Goal: Information Seeking & Learning: Find specific fact

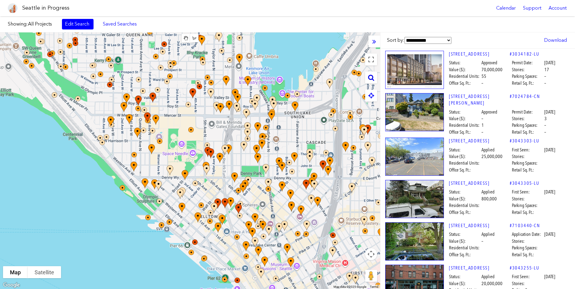
click at [372, 80] on icon at bounding box center [371, 77] width 6 height 7
paste input "**********"
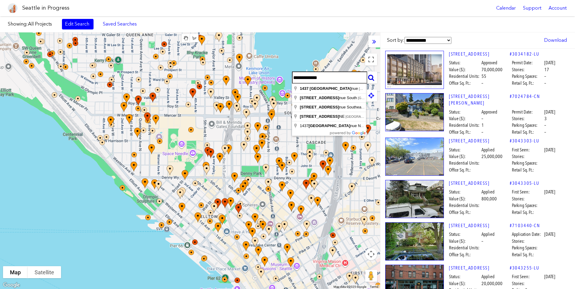
type input "**********"
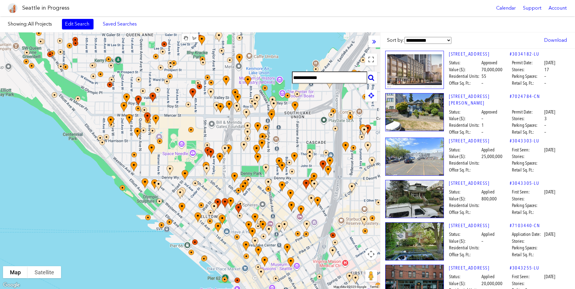
click at [372, 79] on icon at bounding box center [371, 77] width 6 height 7
click at [371, 78] on icon at bounding box center [371, 77] width 6 height 7
click at [370, 79] on icon at bounding box center [371, 77] width 6 height 7
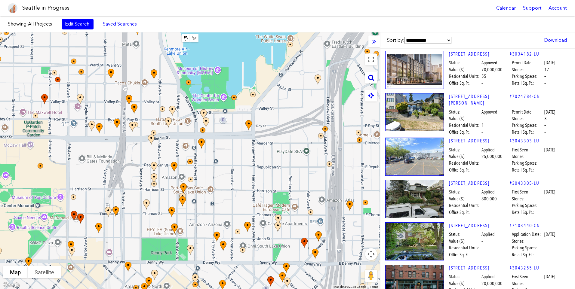
click at [368, 82] on div "**********" at bounding box center [371, 78] width 12 height 12
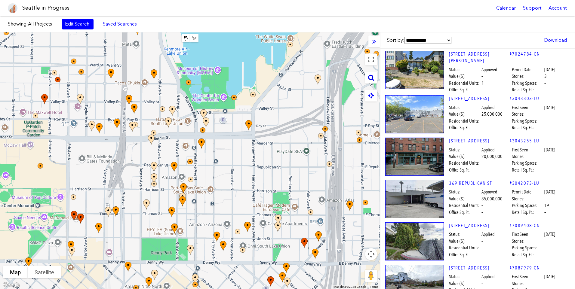
click at [369, 79] on icon at bounding box center [371, 77] width 6 height 7
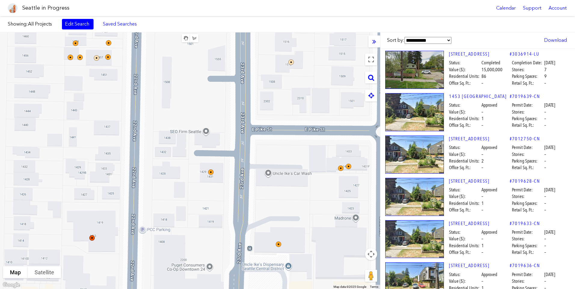
drag, startPoint x: 216, startPoint y: 114, endPoint x: 233, endPoint y: 94, distance: 26.2
click at [233, 94] on div at bounding box center [190, 160] width 380 height 257
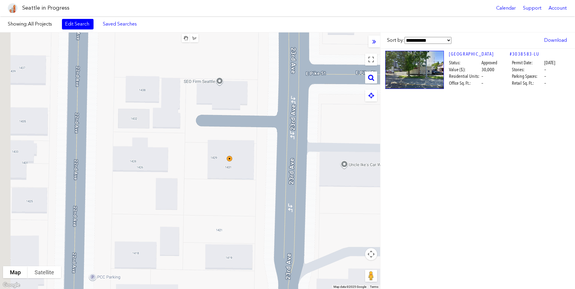
drag, startPoint x: 221, startPoint y: 175, endPoint x: 266, endPoint y: 161, distance: 47.4
click at [266, 162] on div at bounding box center [190, 160] width 380 height 257
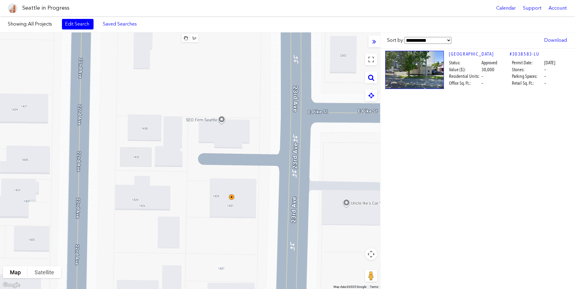
click at [223, 139] on div at bounding box center [190, 160] width 380 height 257
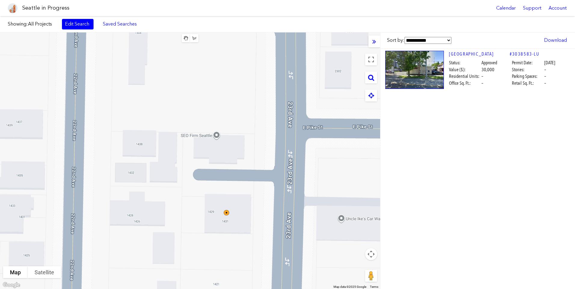
drag, startPoint x: 224, startPoint y: 142, endPoint x: 219, endPoint y: 154, distance: 12.8
click at [219, 156] on div at bounding box center [190, 160] width 380 height 257
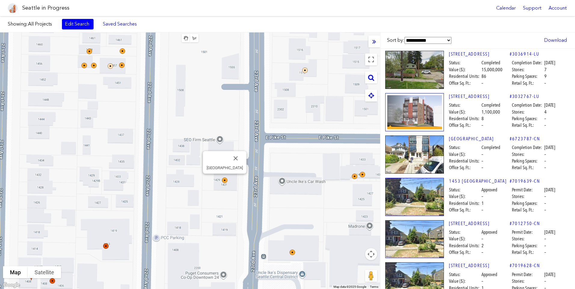
click at [224, 179] on img at bounding box center [228, 184] width 18 height 18
click at [224, 180] on img at bounding box center [228, 184] width 18 height 18
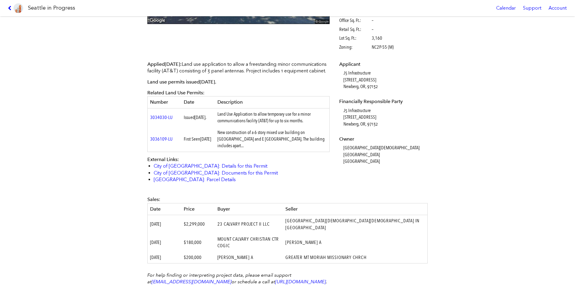
scroll to position [150, 0]
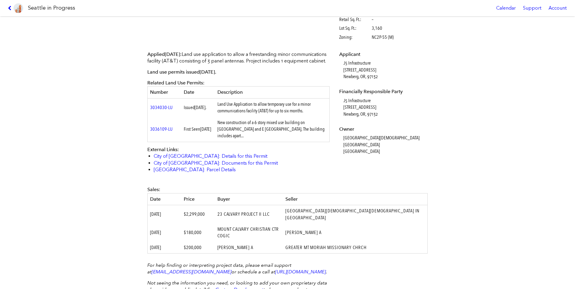
drag, startPoint x: 171, startPoint y: 113, endPoint x: 146, endPoint y: 116, distance: 25.7
click at [148, 116] on td "3034030-LU" at bounding box center [165, 107] width 34 height 18
drag, startPoint x: 146, startPoint y: 116, endPoint x: 121, endPoint y: 127, distance: 27.4
click at [121, 127] on div "[GEOGRAPHIC_DATA] #3038583-LU Design Documents Unavailable Status: Approved Per…" at bounding box center [287, 152] width 575 height 273
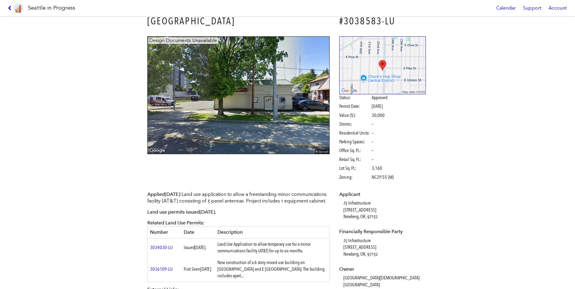
scroll to position [0, 0]
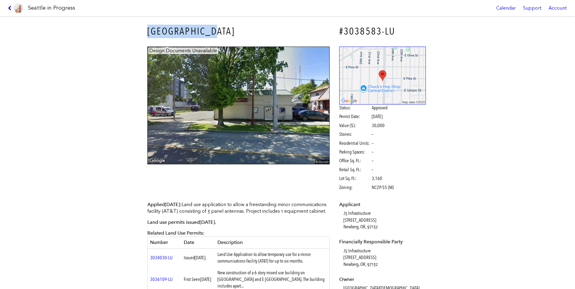
drag, startPoint x: 235, startPoint y: 34, endPoint x: 136, endPoint y: 40, distance: 99.1
click at [136, 40] on div "[GEOGRAPHIC_DATA] #3038583-LU Design Documents Unavailable Status: Approved Per…" at bounding box center [287, 152] width 575 height 273
copy h3 "[GEOGRAPHIC_DATA]"
